Goal: Task Accomplishment & Management: Use online tool/utility

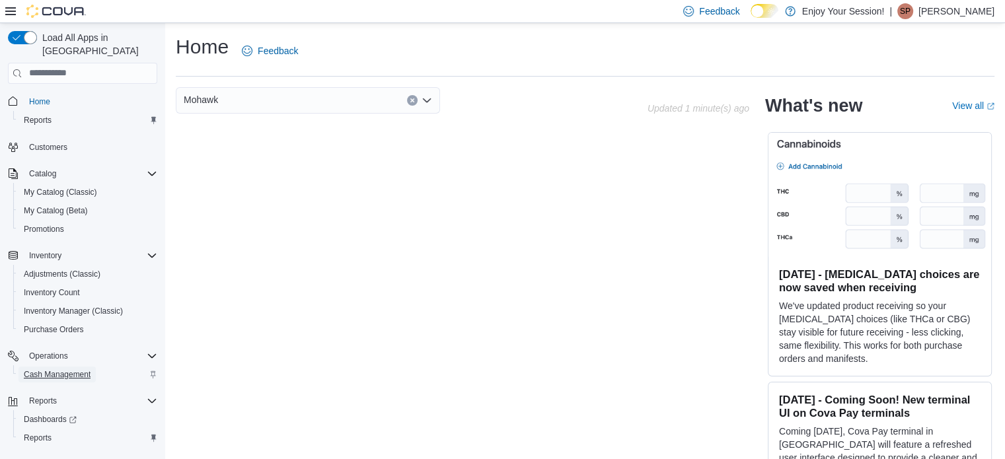
click at [61, 369] on span "Cash Management" at bounding box center [57, 374] width 67 height 11
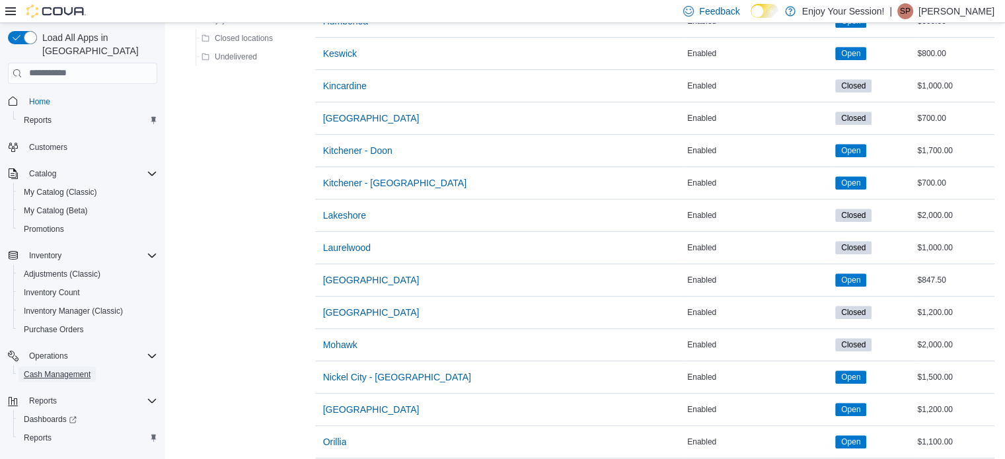
scroll to position [793, 0]
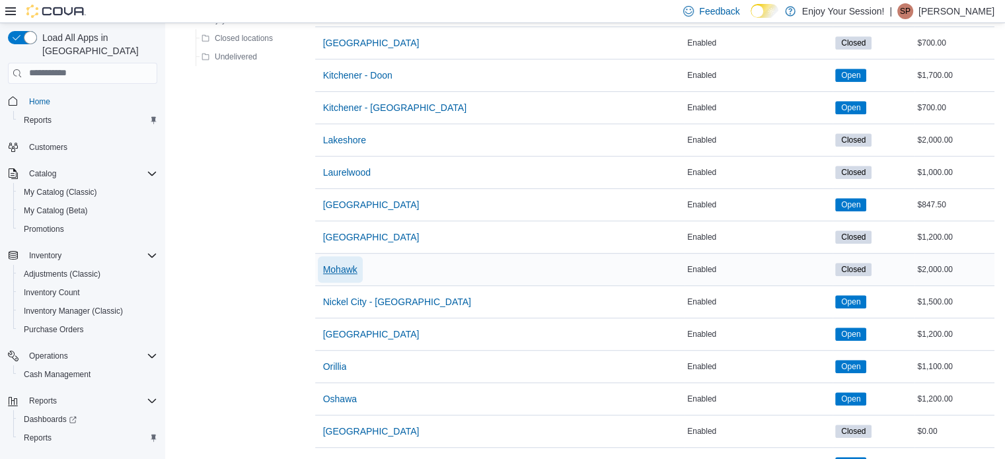
click at [357, 264] on button "Mohawk" at bounding box center [340, 269] width 45 height 26
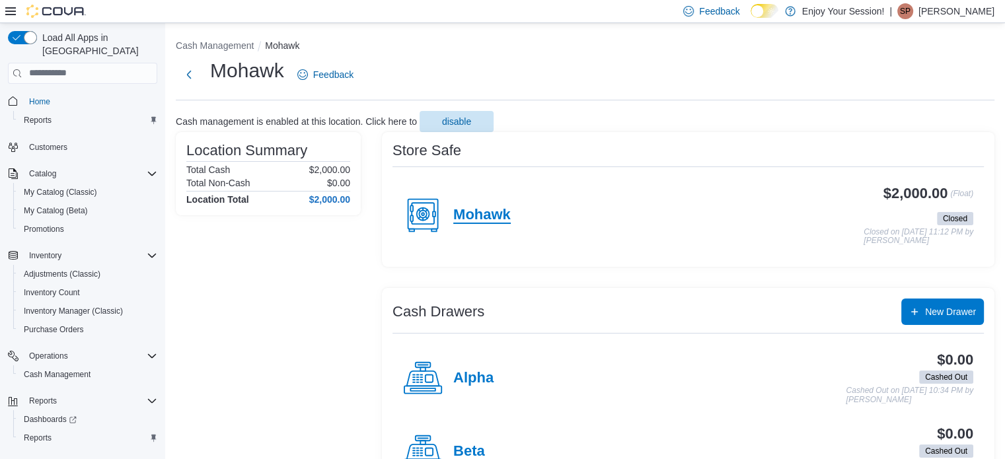
click at [457, 219] on h4 "Mohawk" at bounding box center [481, 215] width 57 height 17
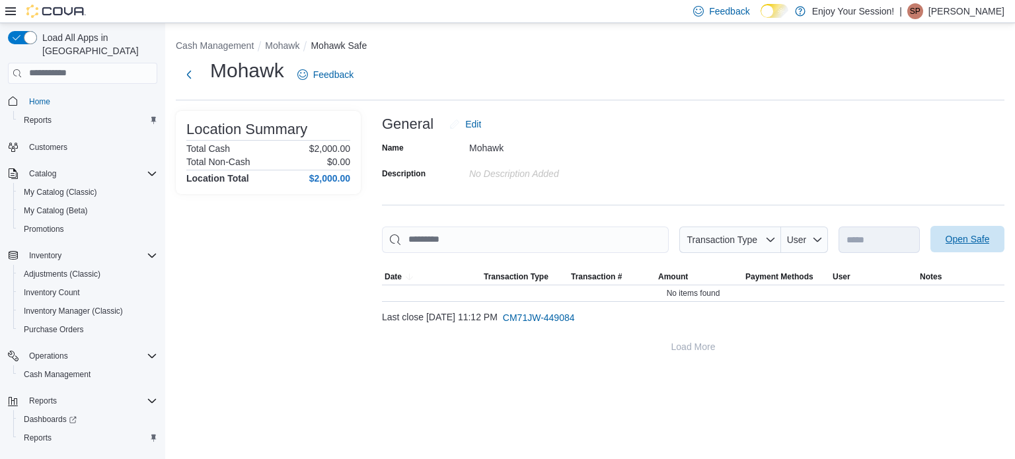
click at [981, 243] on span "Open Safe" at bounding box center [968, 239] width 44 height 13
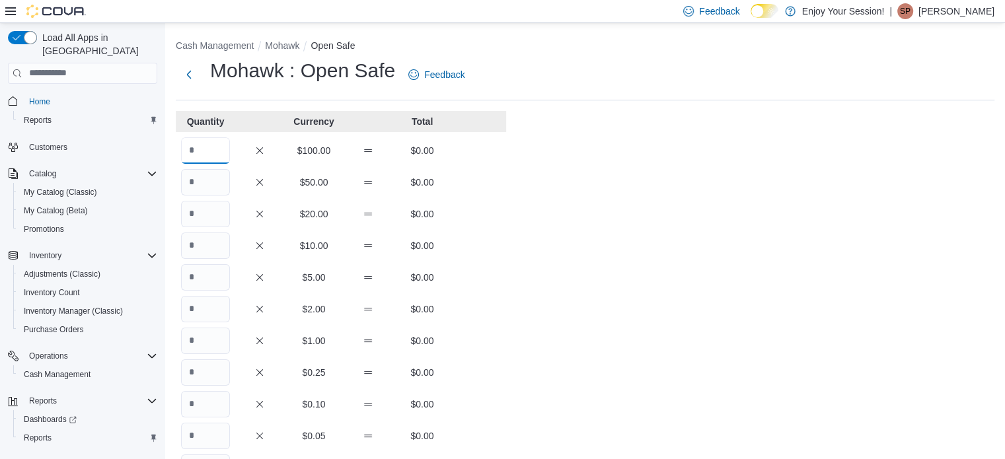
click at [218, 155] on input "Quantity" at bounding box center [205, 150] width 49 height 26
type input "**"
click at [618, 190] on div "Cash Management Mohawk Open Safe Mohawk : Open Safe Feedback Quantity Currency …" at bounding box center [585, 367] width 840 height 689
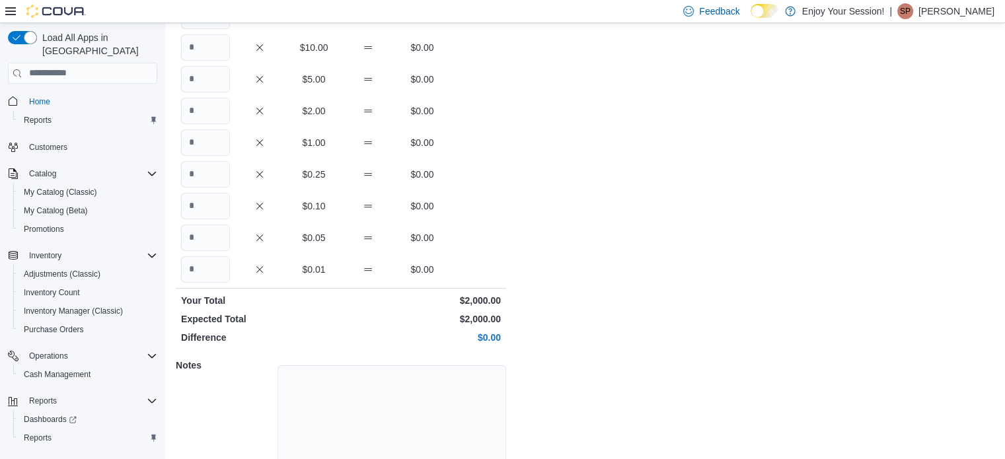
scroll to position [252, 0]
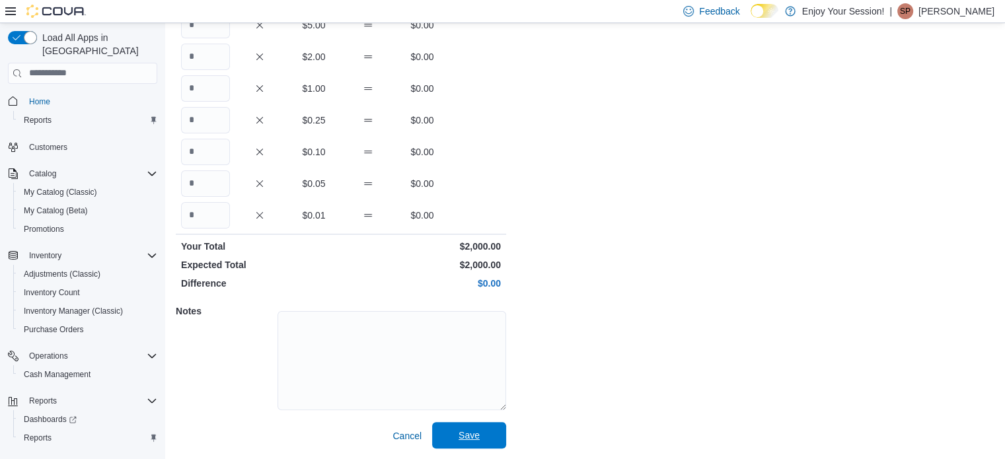
click at [476, 437] on span "Save" at bounding box center [469, 435] width 21 height 13
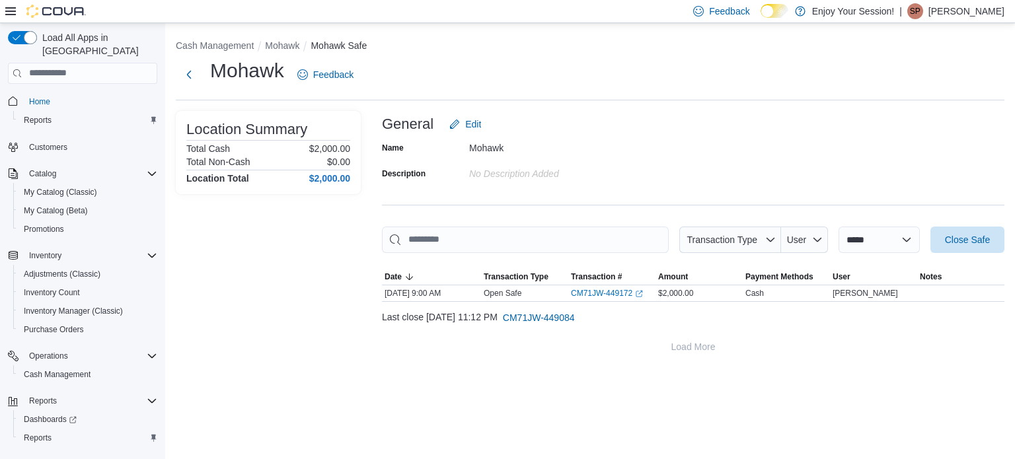
click at [502, 80] on div "Mohawk Feedback" at bounding box center [590, 74] width 829 height 34
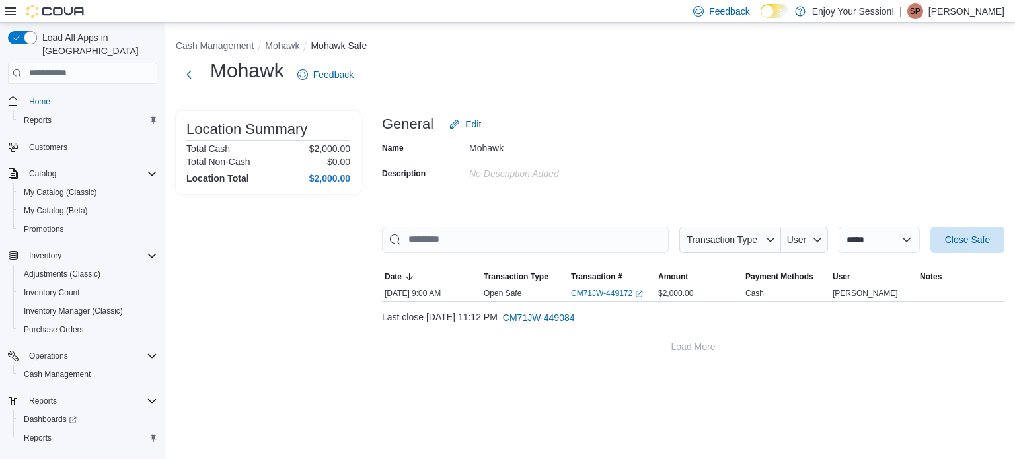
click at [963, 9] on p "Sebastian Paciocco" at bounding box center [966, 11] width 76 height 16
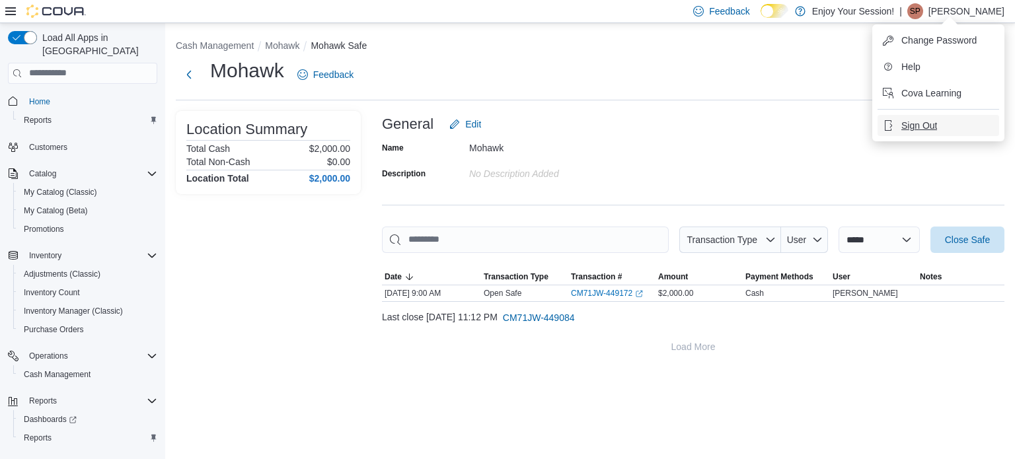
click at [928, 121] on span "Sign Out" at bounding box center [919, 125] width 36 height 13
